Goal: Information Seeking & Learning: Understand process/instructions

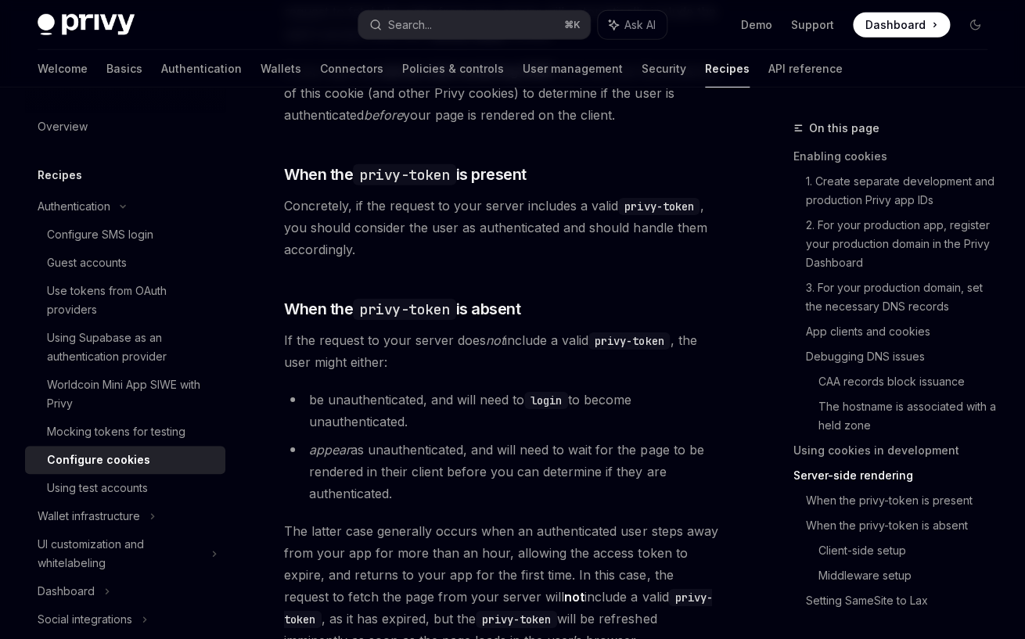
scroll to position [3655, 0]
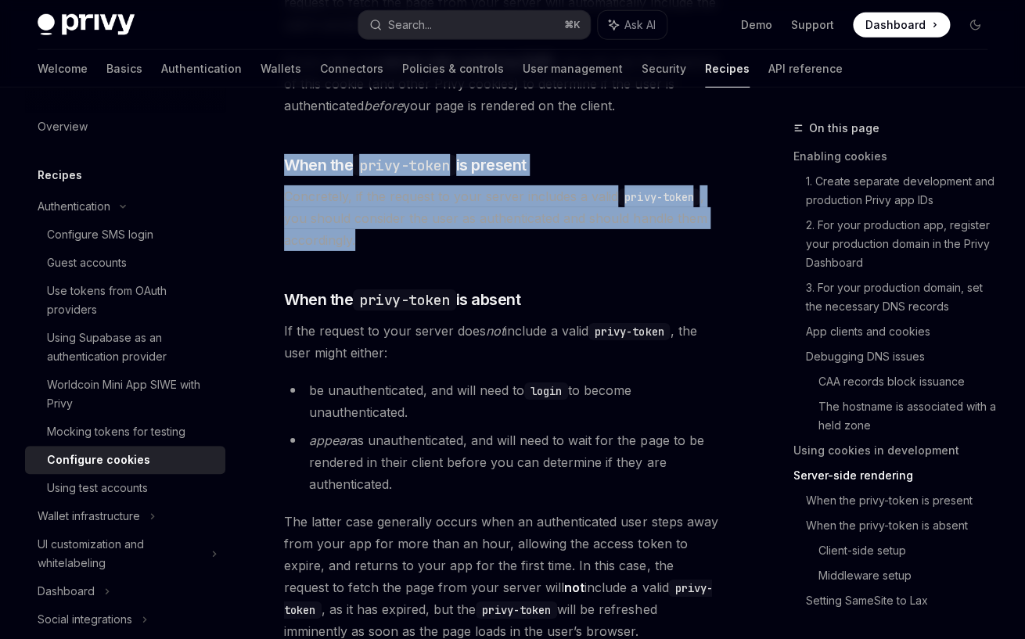
drag, startPoint x: 267, startPoint y: 166, endPoint x: 391, endPoint y: 289, distance: 174.2
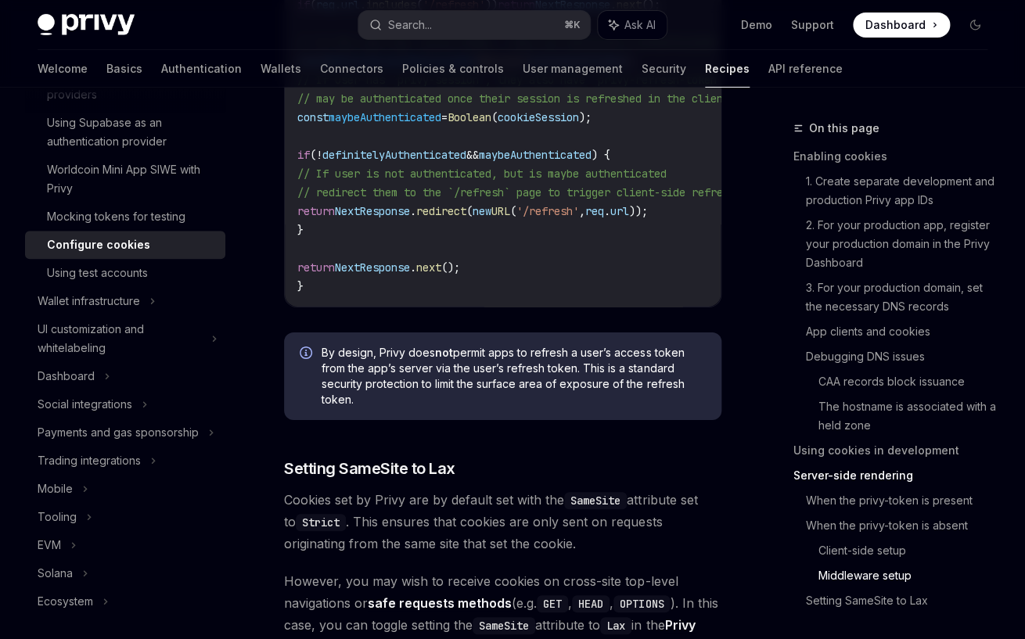
scroll to position [5925, 0]
click at [527, 386] on span "By design, Privy does not permit apps to refresh a user’s access token from the…" at bounding box center [513, 375] width 384 height 63
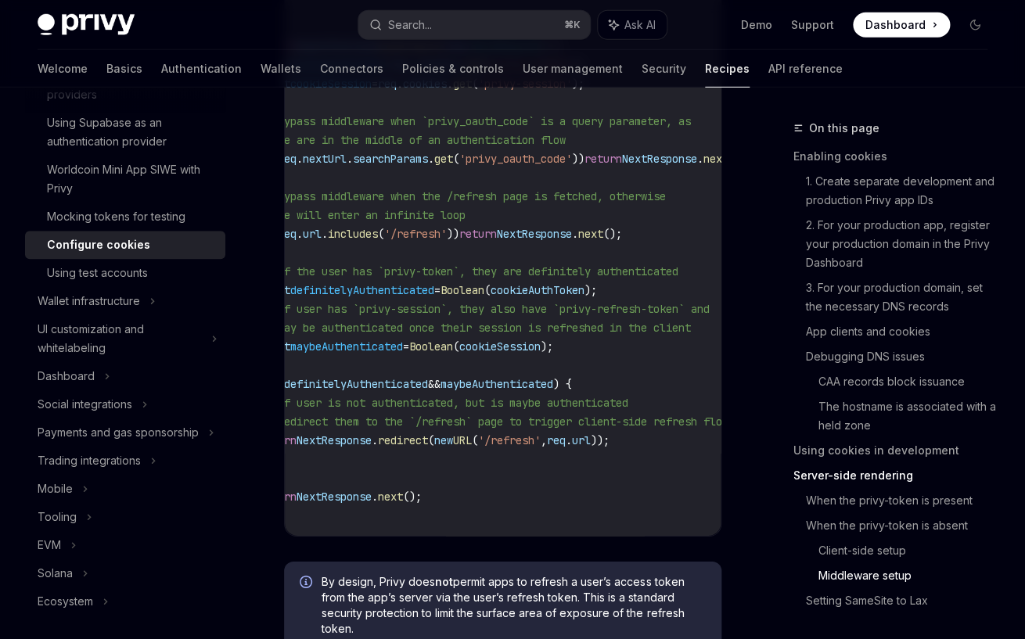
scroll to position [0, 0]
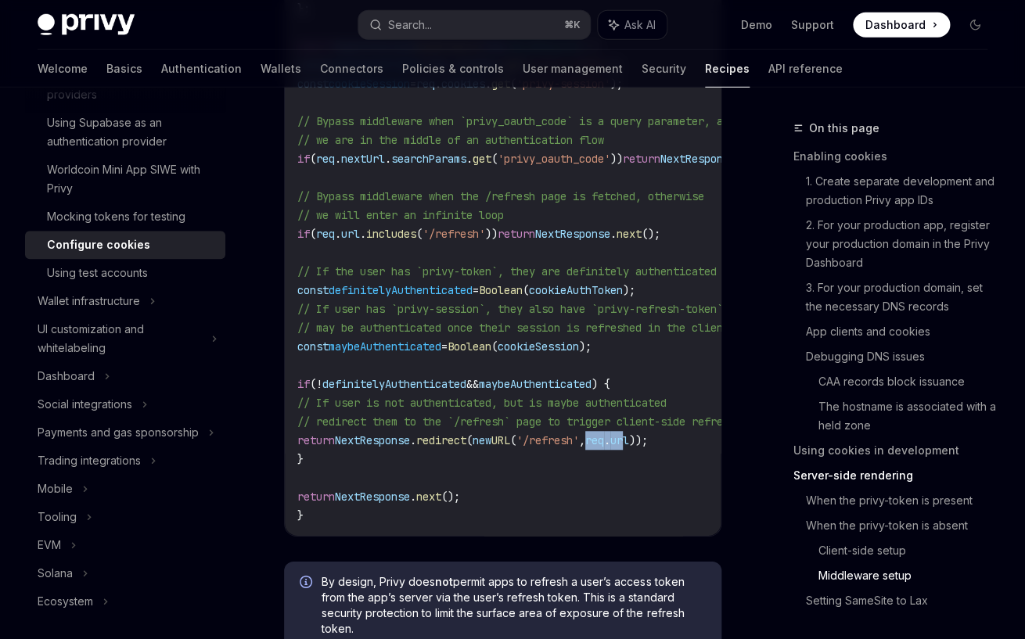
drag, startPoint x: 642, startPoint y: 443, endPoint x: 689, endPoint y: 443, distance: 46.9
click at [648, 443] on span "return NextResponse . redirect ( new URL ( '/refresh' , req . url ));" at bounding box center [472, 440] width 350 height 14
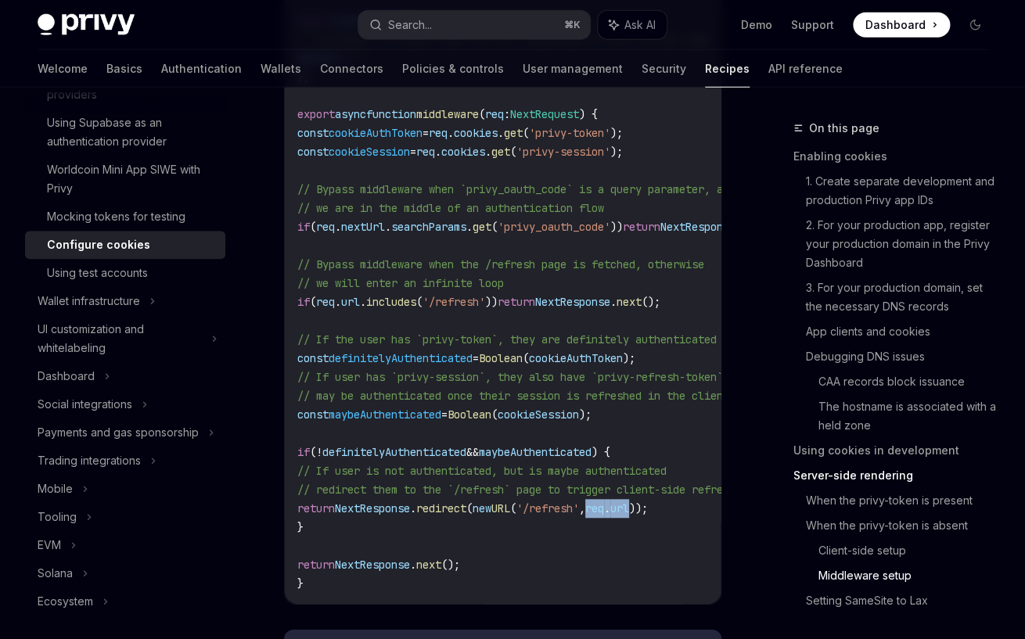
scroll to position [0, 16]
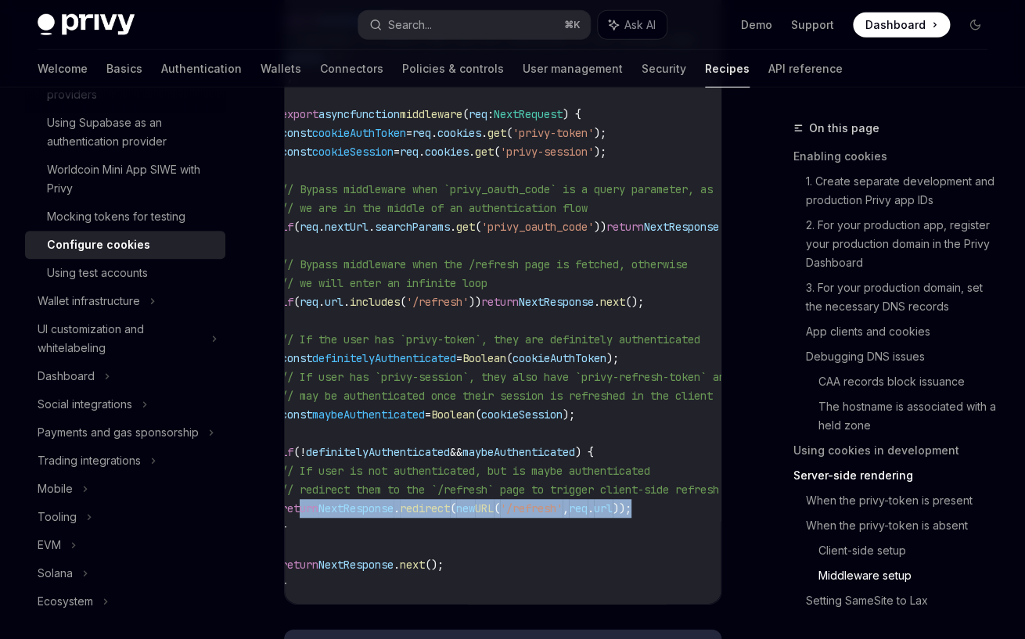
drag, startPoint x: 695, startPoint y: 506, endPoint x: 303, endPoint y: 508, distance: 391.8
click at [303, 508] on code "// Replace this array with an array of paths for pages in your app that do not …" at bounding box center [581, 264] width 601 height 657
copy span "return NextResponse . redirect ( new URL ( '/refresh' , req . url ));"
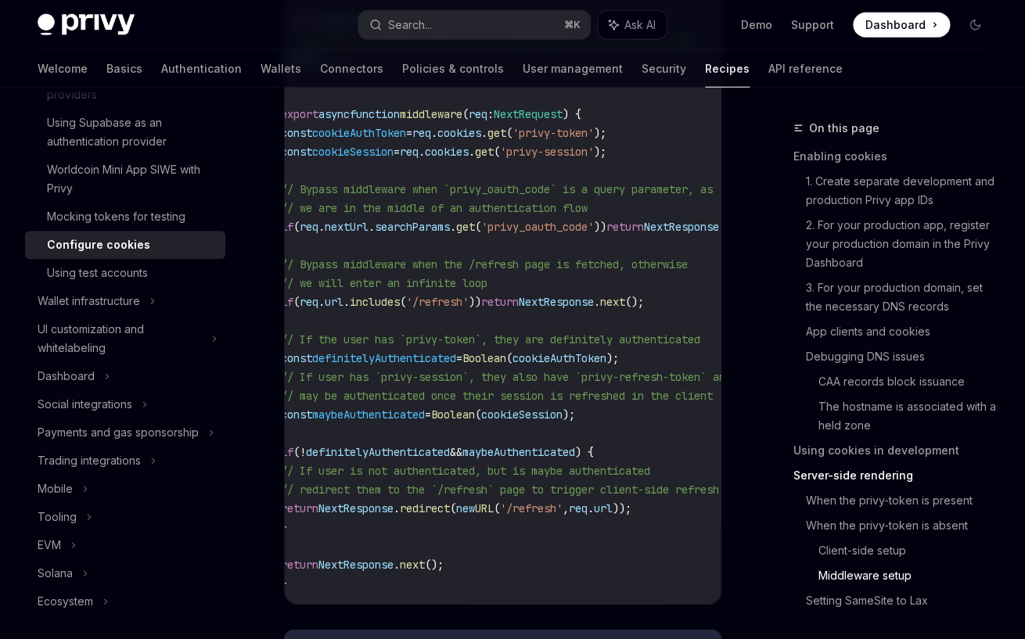
click at [658, 522] on code "// Replace this array with an array of paths for pages in your app that do not …" at bounding box center [581, 264] width 601 height 657
drag, startPoint x: 498, startPoint y: 510, endPoint x: 534, endPoint y: 508, distance: 36.1
click at [534, 508] on span "return NextResponse . redirect ( new URL ( '/refresh' , req . url ));" at bounding box center [456, 508] width 350 height 14
copy span "new UR"
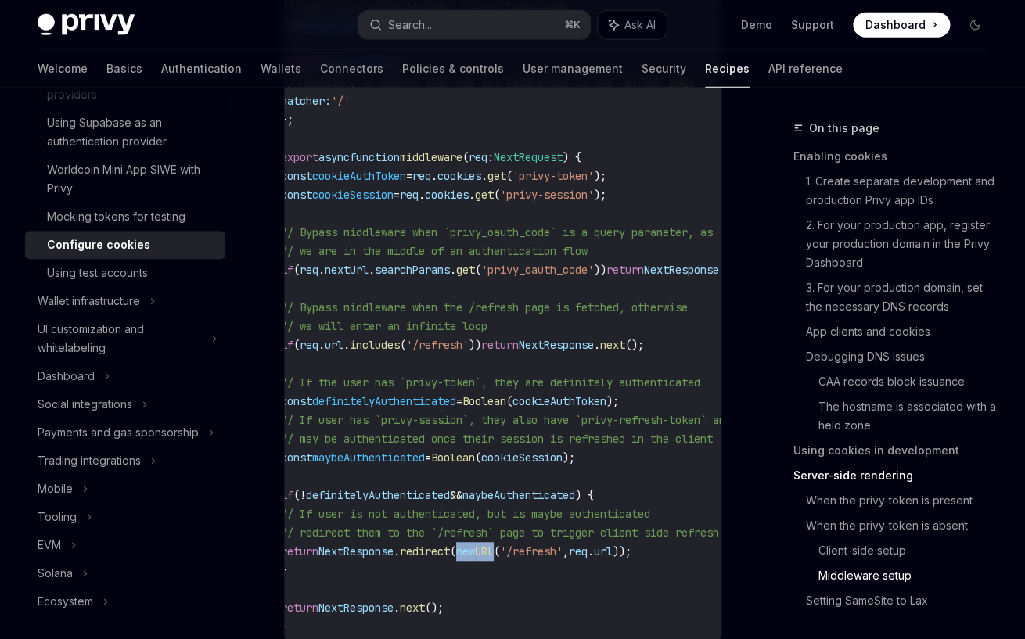
scroll to position [5583, 0]
drag, startPoint x: 676, startPoint y: 554, endPoint x: 634, endPoint y: 554, distance: 42.2
click at [631, 554] on span "return NextResponse . redirect ( new URL ( '/refresh' , req . url ));" at bounding box center [456, 552] width 350 height 14
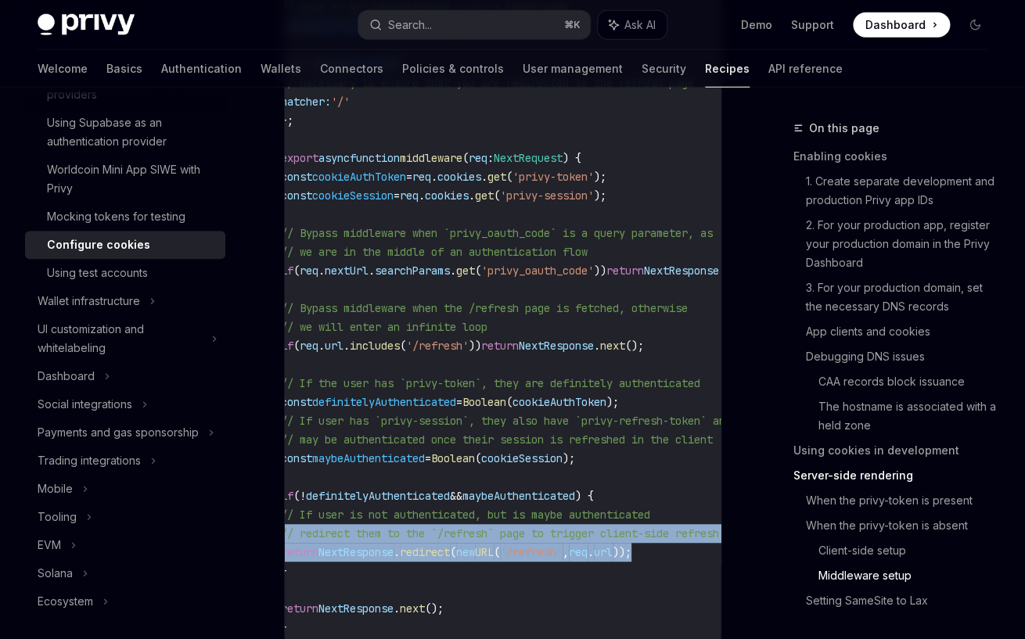
scroll to position [0, 0]
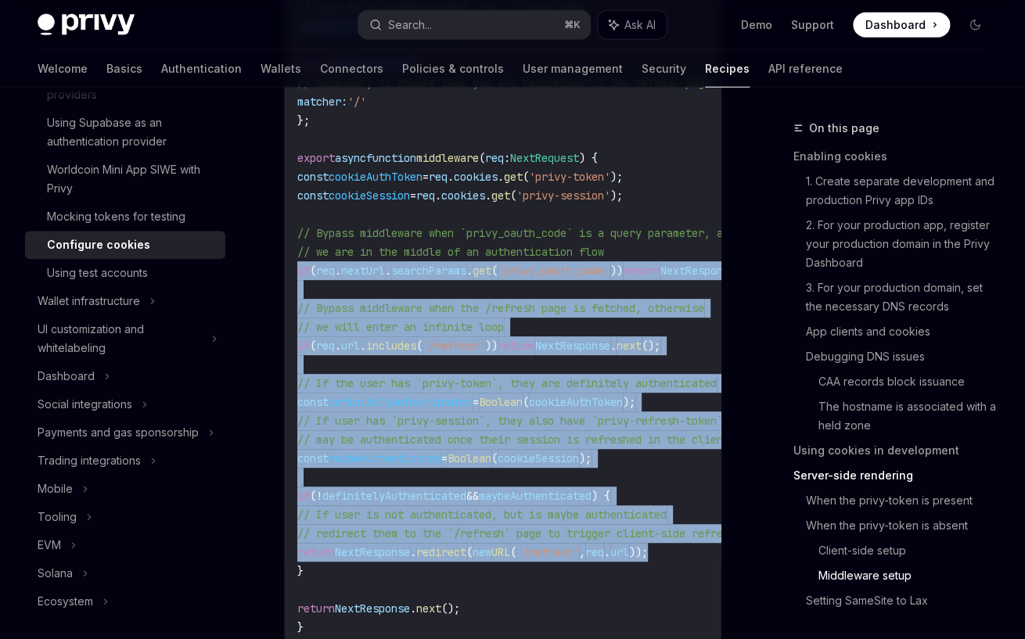
drag, startPoint x: 705, startPoint y: 556, endPoint x: 273, endPoint y: 272, distance: 516.7
click at [285, 272] on div "// Replace this array with an array of paths for pages in your app that do not …" at bounding box center [503, 308] width 436 height 679
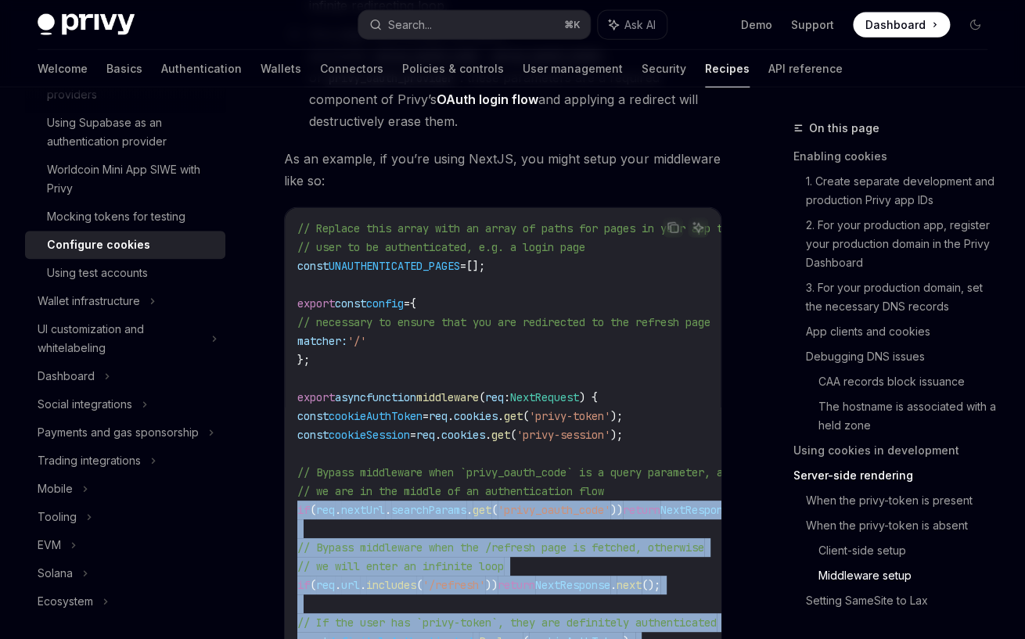
scroll to position [5284, 0]
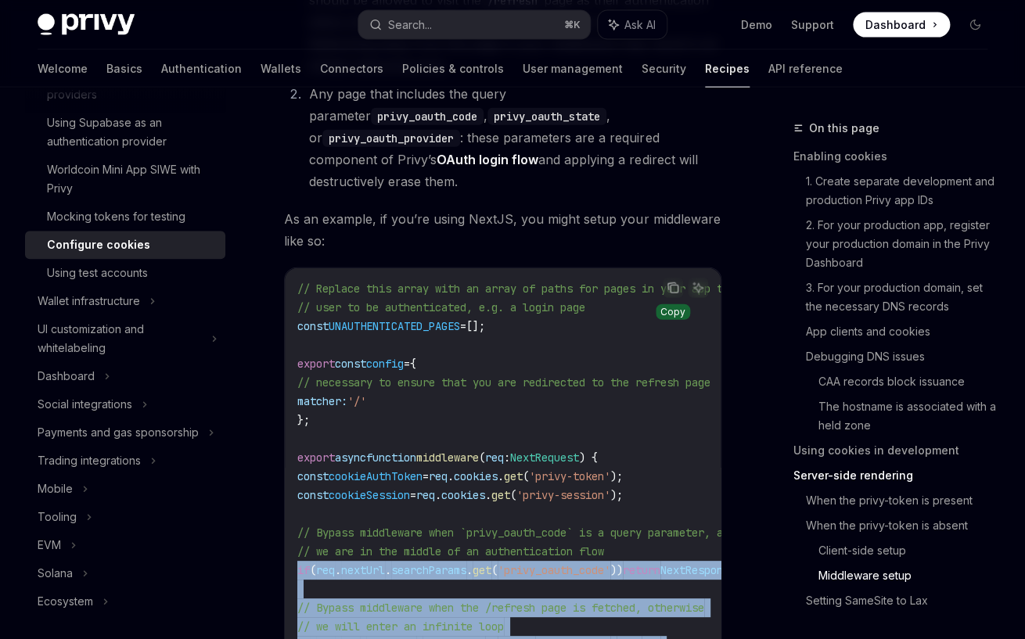
click at [671, 292] on icon "Copy the contents from the code block" at bounding box center [672, 288] width 13 height 13
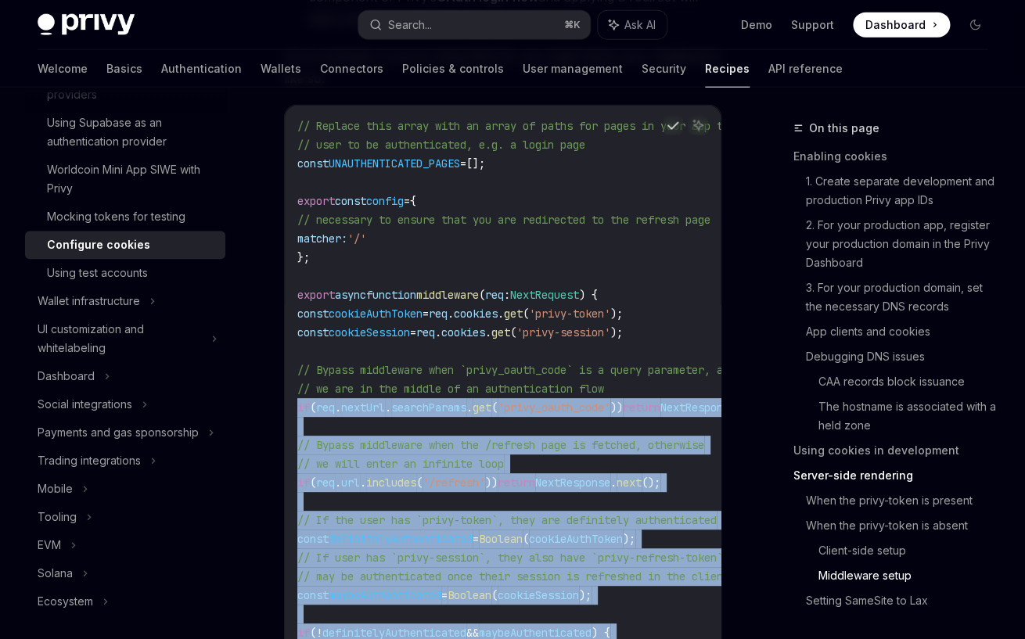
scroll to position [5502, 0]
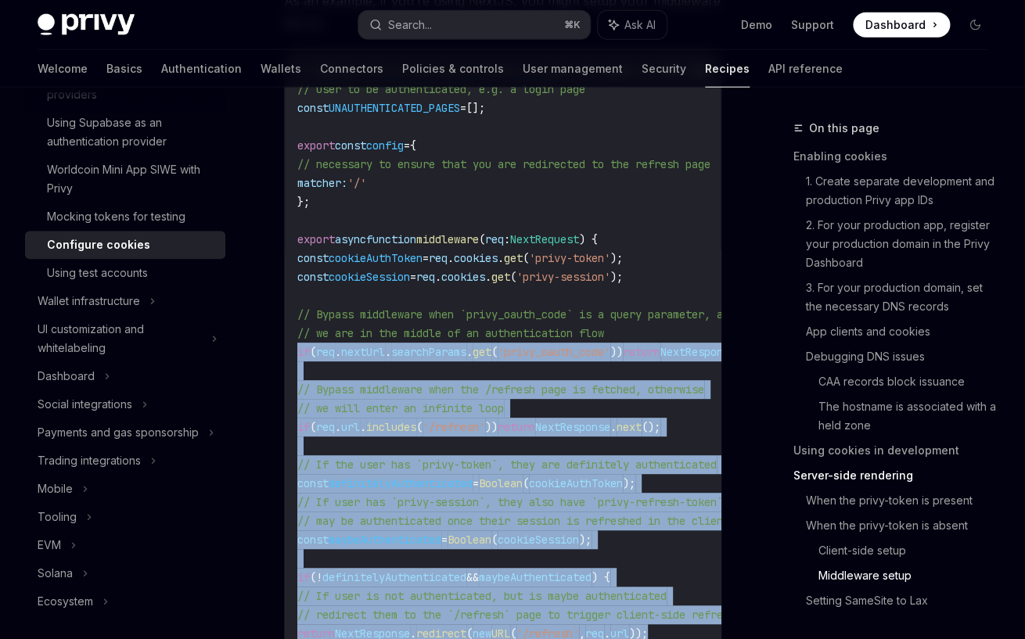
click at [416, 425] on span "includes" at bounding box center [391, 427] width 50 height 14
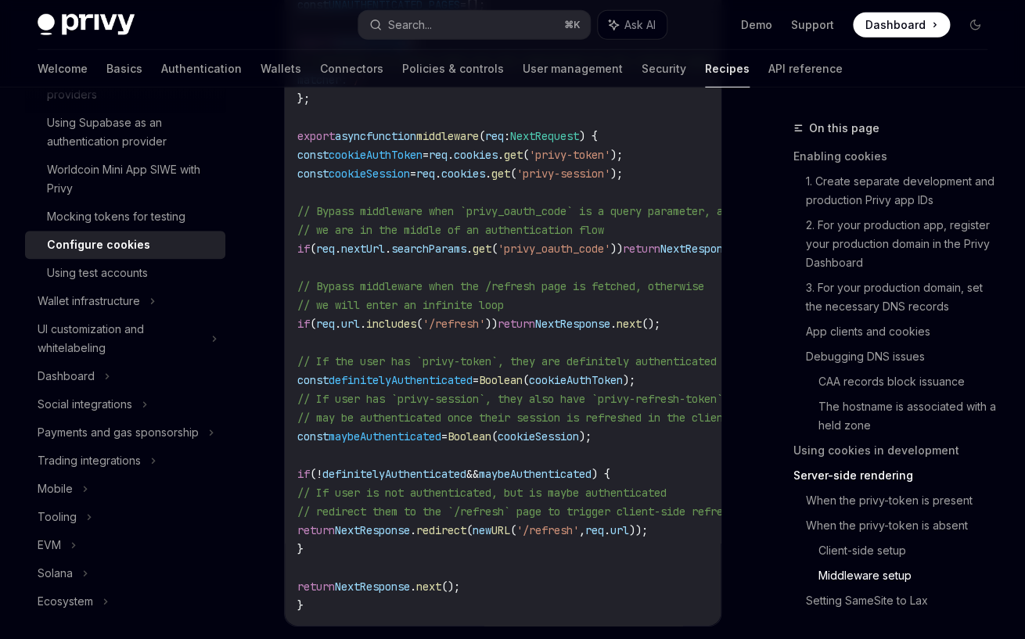
scroll to position [5607, 0]
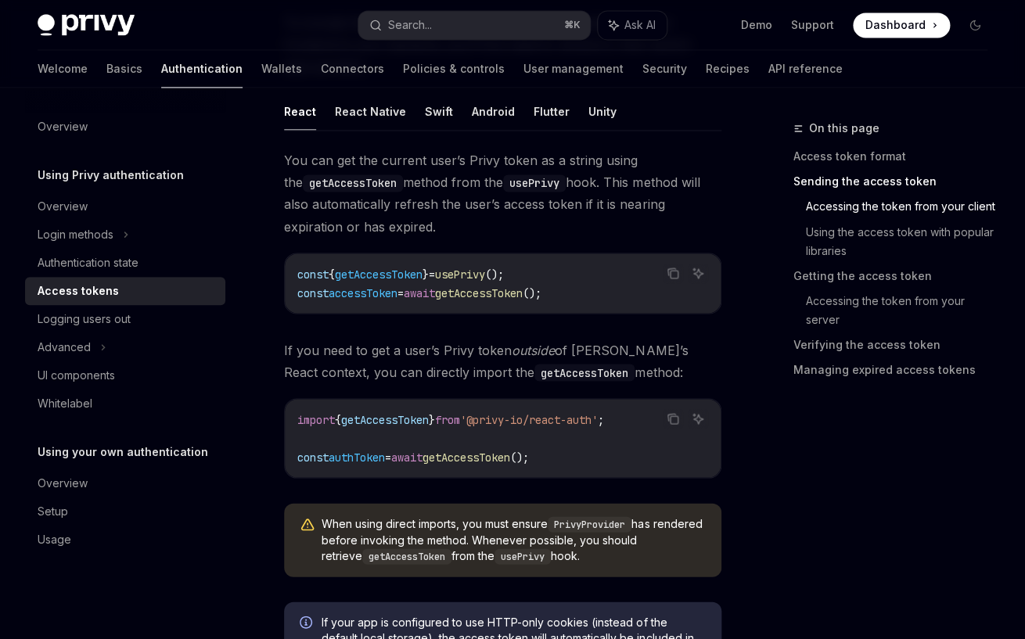
scroll to position [787, 0]
